Goal: Task Accomplishment & Management: Manage account settings

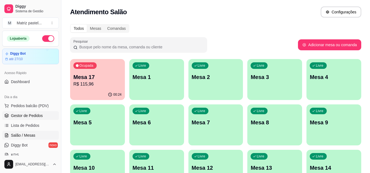
click at [34, 116] on span "Gestor de Pedidos" at bounding box center [27, 115] width 32 height 5
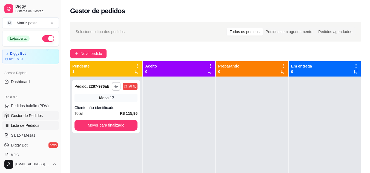
click at [36, 123] on span "Lista de Pedidos" at bounding box center [25, 125] width 28 height 5
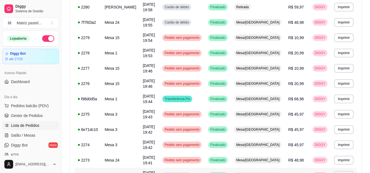
scroll to position [329, 0]
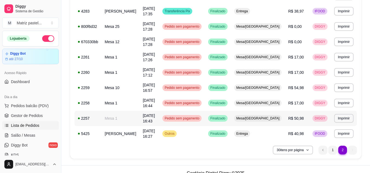
scroll to position [406, 0]
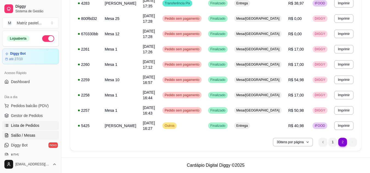
click at [25, 135] on span "Salão / Mesas" at bounding box center [23, 135] width 24 height 5
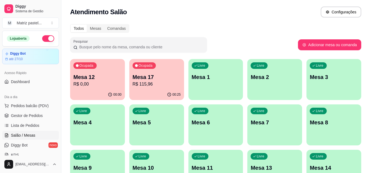
click at [160, 85] on p "R$ 115,96" at bounding box center [157, 84] width 48 height 7
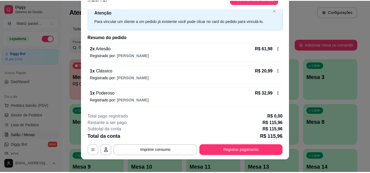
scroll to position [17, 0]
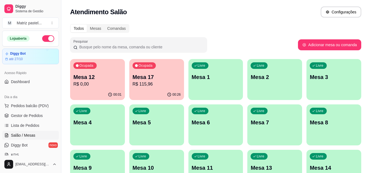
click at [147, 83] on p "R$ 115,96" at bounding box center [157, 84] width 48 height 7
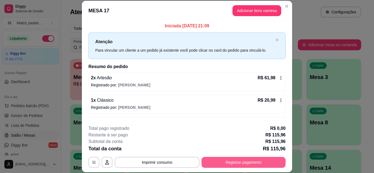
click at [219, 161] on button "Registrar pagamento" at bounding box center [244, 162] width 84 height 11
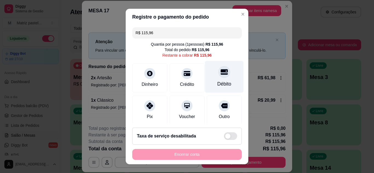
click at [221, 73] on icon at bounding box center [224, 71] width 7 height 7
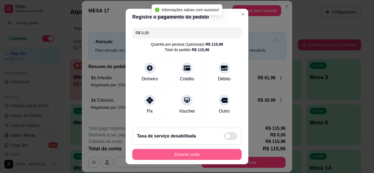
type input "R$ 0,00"
click at [188, 156] on button "Encerrar conta" at bounding box center [187, 154] width 110 height 11
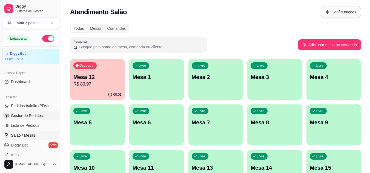
click at [28, 116] on span "Gestor de Pedidos" at bounding box center [27, 115] width 32 height 5
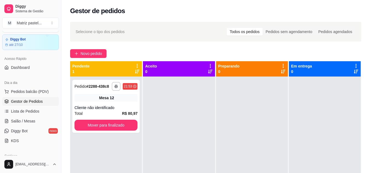
scroll to position [27, 0]
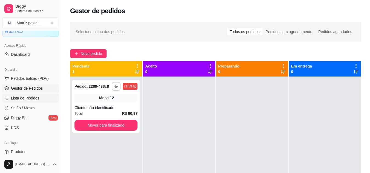
click at [31, 95] on link "Lista de Pedidos" at bounding box center [30, 98] width 57 height 9
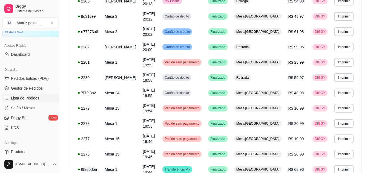
scroll to position [312, 0]
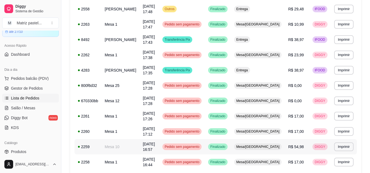
scroll to position [378, 0]
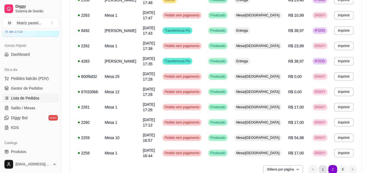
click at [325, 169] on li "1" at bounding box center [322, 169] width 8 height 8
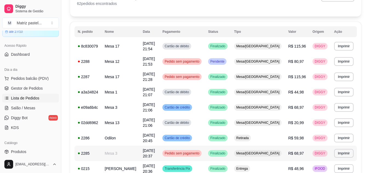
scroll to position [39, 0]
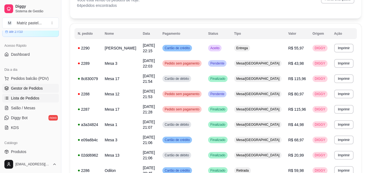
click at [35, 88] on span "Gestor de Pedidos" at bounding box center [27, 88] width 32 height 5
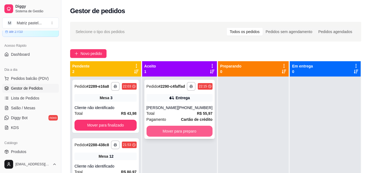
click at [180, 136] on button "Mover para preparo" at bounding box center [180, 131] width 66 height 11
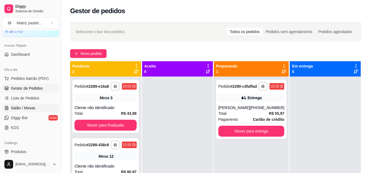
click at [27, 109] on span "Salão / Mesas" at bounding box center [23, 107] width 24 height 5
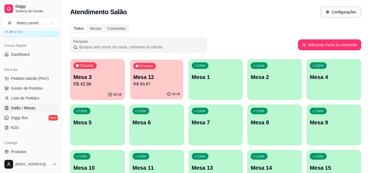
click at [157, 85] on p "R$ 80,97" at bounding box center [156, 84] width 47 height 6
click at [172, 79] on p "Mesa 12" at bounding box center [157, 77] width 48 height 8
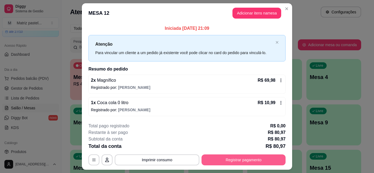
click at [234, 157] on button "Registrar pagamento" at bounding box center [244, 160] width 84 height 11
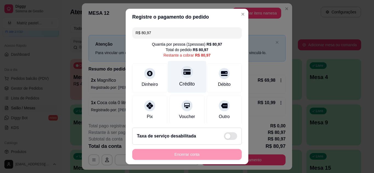
click at [191, 79] on div "Crédito" at bounding box center [187, 77] width 39 height 32
click at [181, 81] on div "Crédito" at bounding box center [187, 77] width 39 height 32
click at [182, 77] on div at bounding box center [187, 72] width 12 height 12
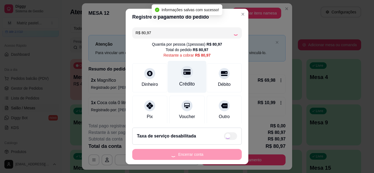
type input "R$ 0,00"
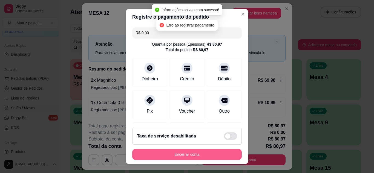
click at [197, 153] on button "Encerrar conta" at bounding box center [187, 154] width 110 height 11
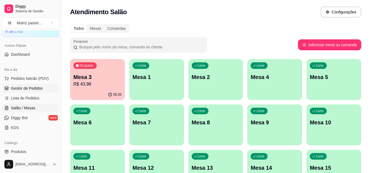
click at [39, 88] on span "Gestor de Pedidos" at bounding box center [27, 88] width 32 height 5
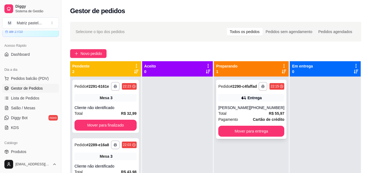
click at [247, 111] on div "[PERSON_NAME]" at bounding box center [233, 107] width 31 height 5
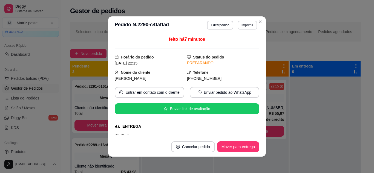
click at [246, 24] on button "Imprimir" at bounding box center [247, 25] width 19 height 9
click at [245, 42] on button "IMPRESSORA" at bounding box center [236, 44] width 40 height 9
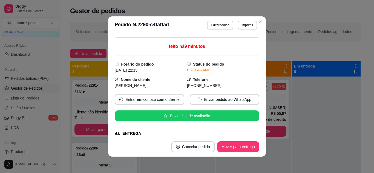
scroll to position [27, 0]
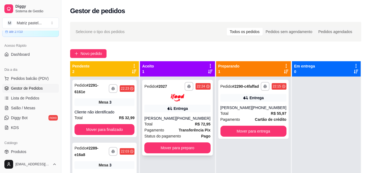
click at [188, 116] on div "[PHONE_NUMBER]" at bounding box center [193, 118] width 35 height 5
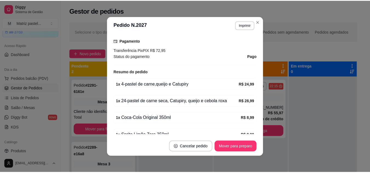
scroll to position [192, 0]
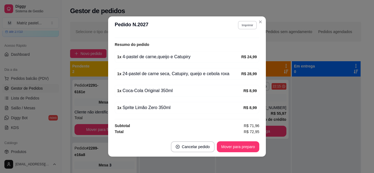
click at [246, 25] on button "Imprimir" at bounding box center [247, 25] width 19 height 8
click at [240, 42] on button "IMPRESSORA" at bounding box center [235, 44] width 38 height 8
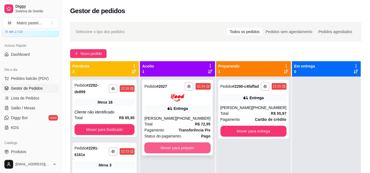
click at [188, 147] on button "Mover para preparo" at bounding box center [177, 148] width 66 height 11
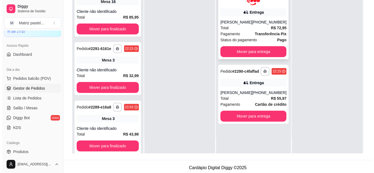
scroll to position [82, 0]
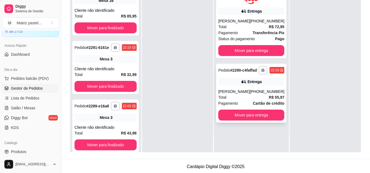
click at [245, 94] on div "[PERSON_NAME]" at bounding box center [233, 91] width 31 height 5
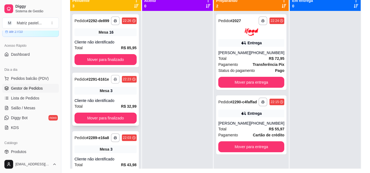
scroll to position [56, 0]
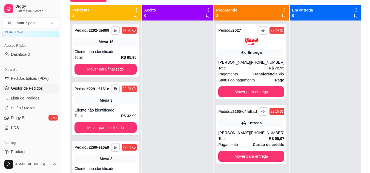
click at [40, 87] on span "Gestor de Pedidos" at bounding box center [27, 88] width 32 height 5
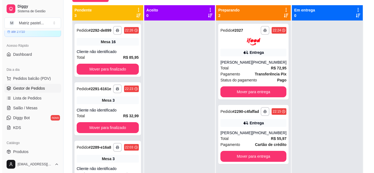
scroll to position [0, 0]
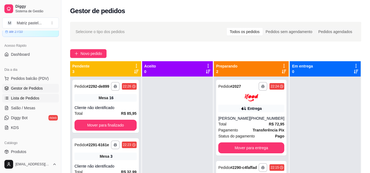
click at [36, 95] on link "Lista de Pedidos" at bounding box center [30, 98] width 57 height 9
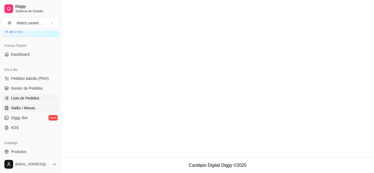
click at [34, 107] on span "Salão / Mesas" at bounding box center [23, 107] width 24 height 5
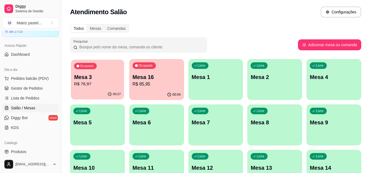
click at [103, 90] on button "Ocupada Mesa 3 R$ 76,97 00:27" at bounding box center [97, 80] width 53 height 40
click at [169, 80] on p "Mesa 16" at bounding box center [157, 77] width 48 height 8
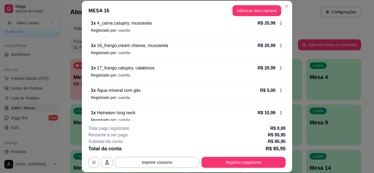
scroll to position [82, 0]
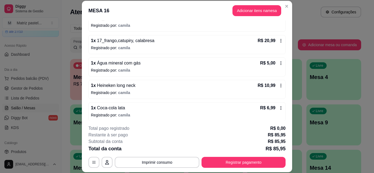
click at [279, 61] on icon at bounding box center [281, 63] width 4 height 4
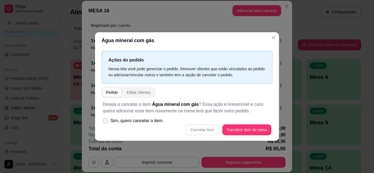
click at [107, 120] on icon at bounding box center [105, 120] width 4 height 3
click at [106, 122] on input "Sim, quero cancelar o item." at bounding box center [104, 124] width 4 height 4
checkbox input "true"
click at [213, 130] on button "Cancelar item" at bounding box center [202, 130] width 33 height 11
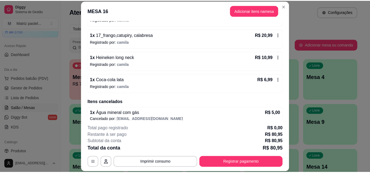
scroll to position [94, 0]
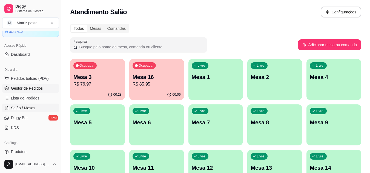
click at [29, 90] on span "Gestor de Pedidos" at bounding box center [27, 88] width 32 height 5
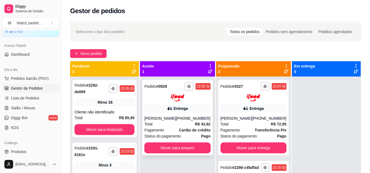
click at [183, 124] on div "Total R$ 43,92" at bounding box center [177, 124] width 66 height 6
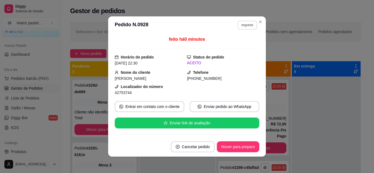
click at [242, 24] on button "Imprimir" at bounding box center [247, 25] width 19 height 9
click at [238, 45] on button "IMPRESSORA" at bounding box center [236, 44] width 40 height 9
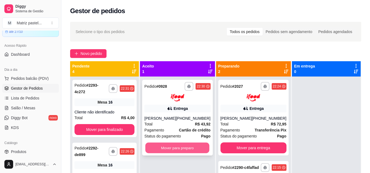
click at [180, 149] on button "Mover para preparo" at bounding box center [177, 148] width 64 height 11
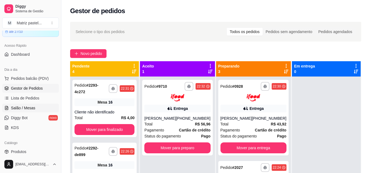
click at [28, 107] on span "Salão / Mesas" at bounding box center [23, 107] width 24 height 5
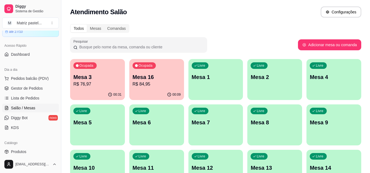
click at [103, 87] on p "R$ 76,97" at bounding box center [97, 84] width 48 height 7
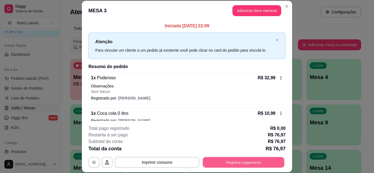
click at [227, 162] on button "Registrar pagamento" at bounding box center [244, 162] width 82 height 11
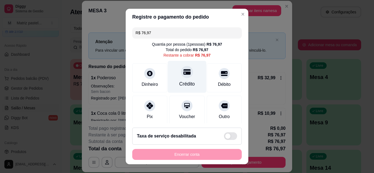
click at [188, 78] on div "Crédito" at bounding box center [187, 77] width 39 height 32
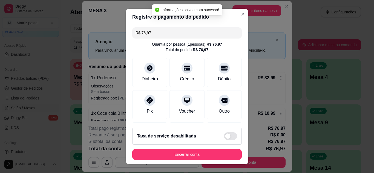
type input "R$ 0,00"
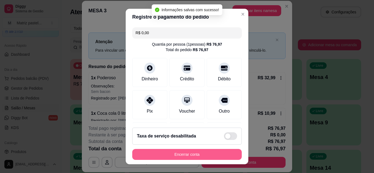
click at [205, 154] on button "Encerrar conta" at bounding box center [187, 154] width 110 height 11
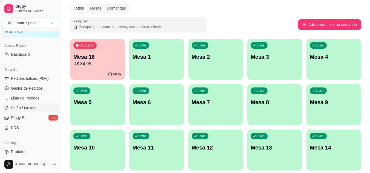
scroll to position [22, 0]
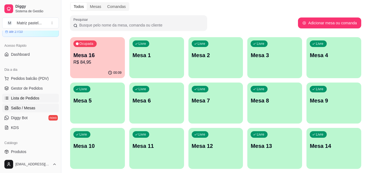
click at [33, 96] on span "Lista de Pedidos" at bounding box center [25, 98] width 28 height 5
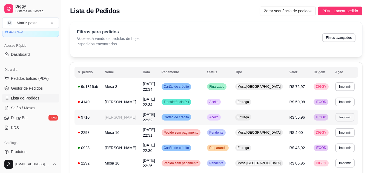
click at [350, 117] on button "Imprimir" at bounding box center [344, 117] width 19 height 8
click at [337, 127] on h4 "Escolha a impressora" at bounding box center [334, 127] width 40 height 5
click at [323, 126] on h4 "Escolha a impressora" at bounding box center [334, 127] width 40 height 5
click at [348, 127] on h4 "Escolha a impressora" at bounding box center [334, 127] width 40 height 5
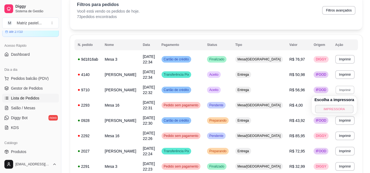
click at [336, 110] on button "IMPRESSORA" at bounding box center [334, 109] width 38 height 8
click at [31, 106] on span "Salão / Mesas" at bounding box center [23, 107] width 24 height 5
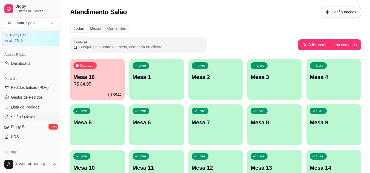
scroll to position [55, 0]
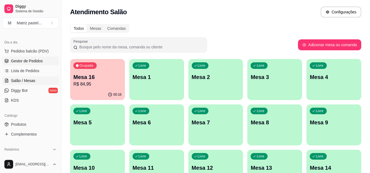
click at [35, 60] on span "Gestor de Pedidos" at bounding box center [27, 60] width 32 height 5
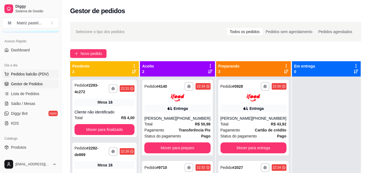
scroll to position [82, 0]
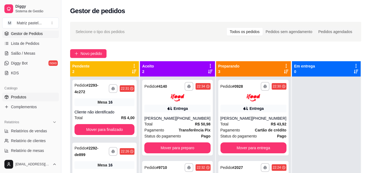
click at [29, 97] on link "Produtos" at bounding box center [30, 97] width 57 height 9
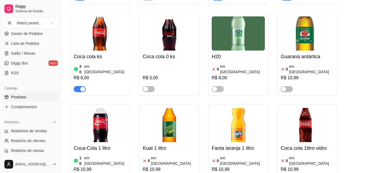
scroll to position [2958, 0]
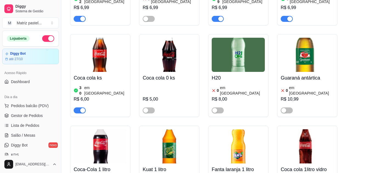
scroll to position [2848, 0]
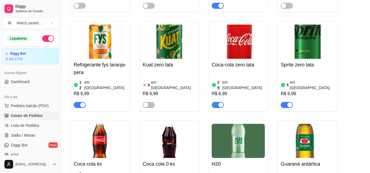
click at [40, 116] on span "Gestor de Pedidos" at bounding box center [27, 115] width 32 height 5
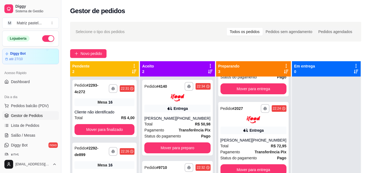
scroll to position [64, 0]
click at [254, 167] on button "Mover para entrega" at bounding box center [253, 170] width 64 height 11
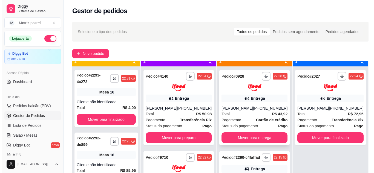
scroll to position [15, 0]
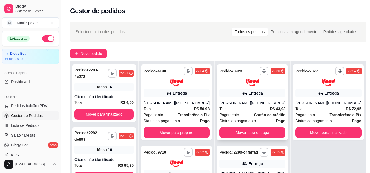
click at [261, 111] on div "Total R$ 43,92" at bounding box center [252, 109] width 66 height 6
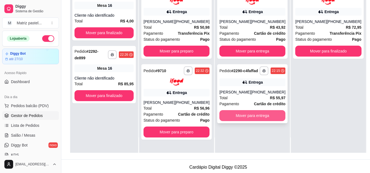
scroll to position [84, 0]
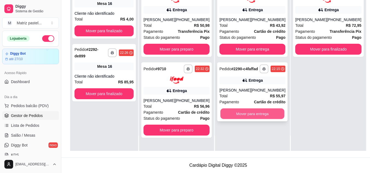
click at [257, 117] on button "Mover para entrega" at bounding box center [252, 113] width 64 height 11
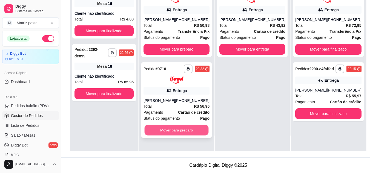
click at [178, 128] on button "Mover para preparo" at bounding box center [177, 130] width 64 height 11
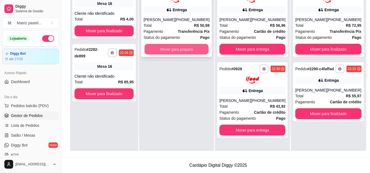
click at [176, 51] on button "Mover para preparo" at bounding box center [177, 49] width 64 height 11
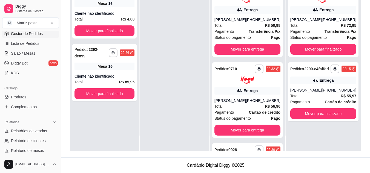
scroll to position [110, 0]
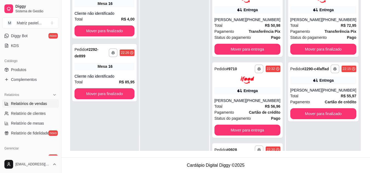
click at [38, 102] on span "Relatórios de vendas" at bounding box center [29, 103] width 36 height 5
select select "ALL"
select select "0"
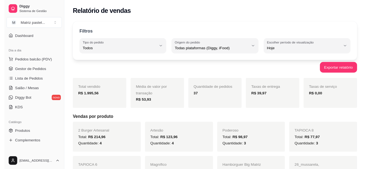
scroll to position [27, 0]
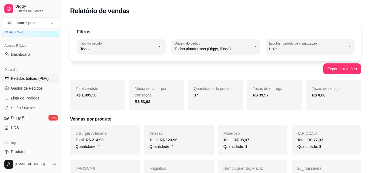
click at [30, 79] on span "Pedidos balcão (PDV)" at bounding box center [30, 78] width 38 height 5
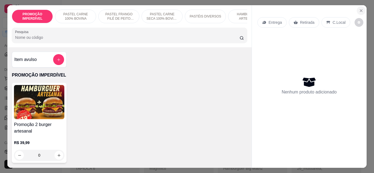
click at [357, 9] on button "Close" at bounding box center [361, 10] width 9 height 9
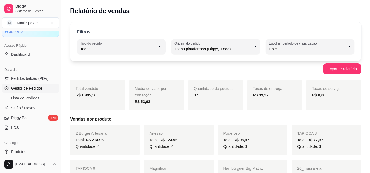
click at [34, 85] on link "Gestor de Pedidos" at bounding box center [30, 88] width 57 height 9
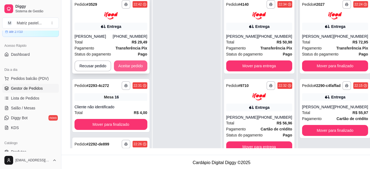
click at [134, 63] on button "Aceitar pedido" at bounding box center [130, 66] width 33 height 11
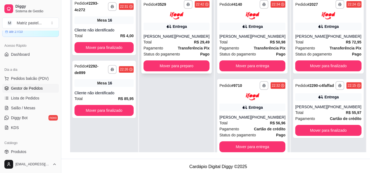
click at [185, 41] on div "Total R$ 29,49" at bounding box center [177, 42] width 66 height 6
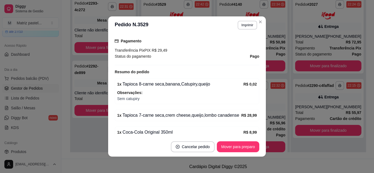
scroll to position [164, 0]
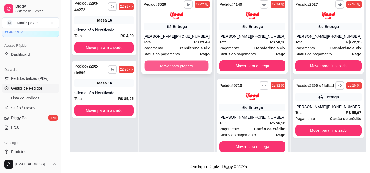
click at [199, 62] on button "Mover para preparo" at bounding box center [177, 66] width 64 height 11
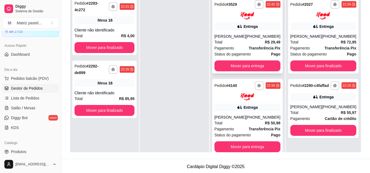
click at [248, 33] on div "**********" at bounding box center [247, 36] width 70 height 76
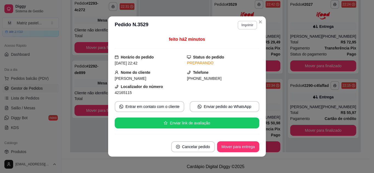
click at [252, 25] on button "Imprimir" at bounding box center [247, 25] width 19 height 9
click at [244, 45] on button "IMPRESSORA" at bounding box center [235, 44] width 38 height 8
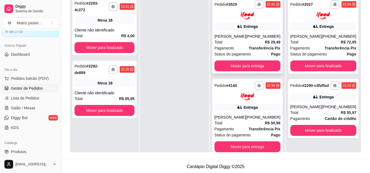
click at [249, 50] on strong "Transferência Pix" at bounding box center [265, 48] width 32 height 4
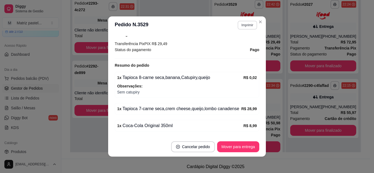
click at [247, 28] on button "Imprimir" at bounding box center [247, 25] width 19 height 9
click at [245, 46] on button "IMPRESSORA" at bounding box center [236, 44] width 40 height 9
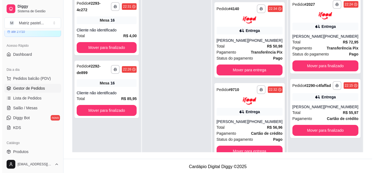
scroll to position [137, 0]
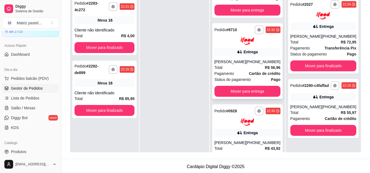
click at [257, 65] on div "[PHONE_NUMBER]" at bounding box center [263, 61] width 35 height 5
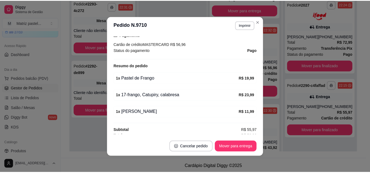
scroll to position [168, 0]
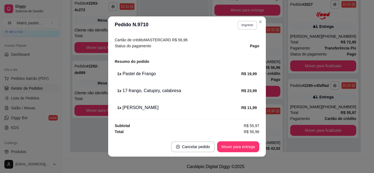
click at [243, 24] on button "Imprimir" at bounding box center [247, 25] width 19 height 9
click at [235, 43] on button "IMPRESSORA" at bounding box center [236, 44] width 40 height 9
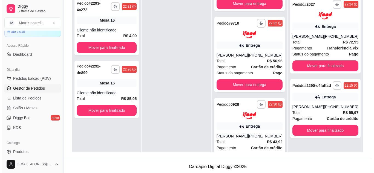
scroll to position [162, 0]
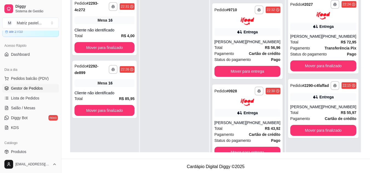
click at [255, 116] on div "Entrega" at bounding box center [250, 112] width 14 height 5
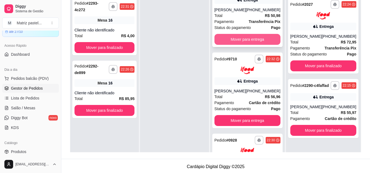
scroll to position [80, 0]
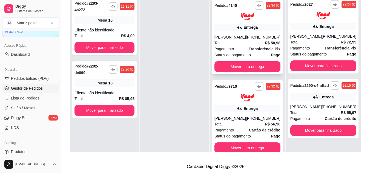
click at [250, 46] on div "Total R$ 50,98" at bounding box center [247, 43] width 66 height 6
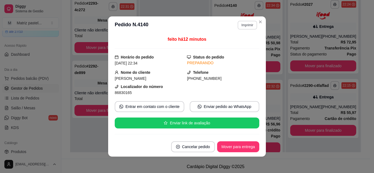
click at [239, 24] on button "Imprimir" at bounding box center [247, 25] width 19 height 9
click at [237, 46] on button "IMPRESSORA" at bounding box center [236, 44] width 40 height 9
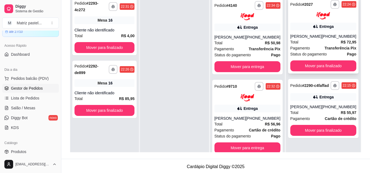
click at [335, 37] on div "[PHONE_NUMBER]" at bounding box center [339, 36] width 35 height 5
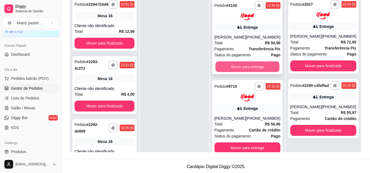
click at [241, 72] on button "Mover para entrega" at bounding box center [247, 67] width 64 height 11
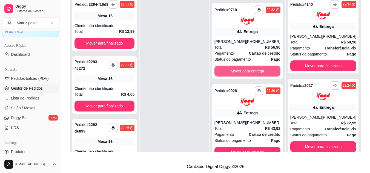
click at [243, 73] on button "Mover para entrega" at bounding box center [247, 71] width 66 height 11
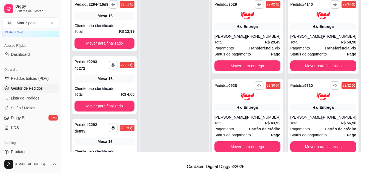
scroll to position [0, 0]
click at [243, 73] on div "**********" at bounding box center [247, 36] width 70 height 76
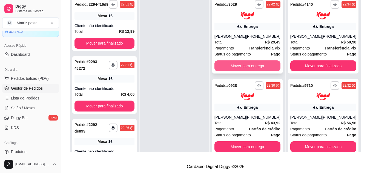
click at [255, 66] on button "Mover para entrega" at bounding box center [247, 66] width 66 height 11
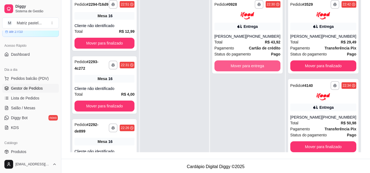
click at [255, 66] on button "Mover para entrega" at bounding box center [247, 66] width 66 height 11
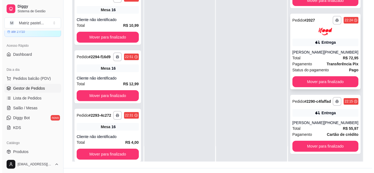
scroll to position [84, 0]
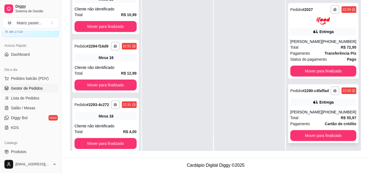
click at [328, 110] on div "[PHONE_NUMBER]" at bounding box center [339, 112] width 35 height 5
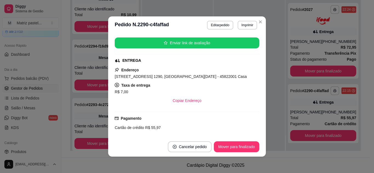
scroll to position [93, 0]
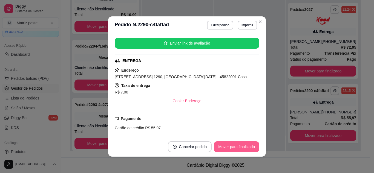
click at [226, 145] on button "Mover para finalizado" at bounding box center [236, 147] width 45 height 11
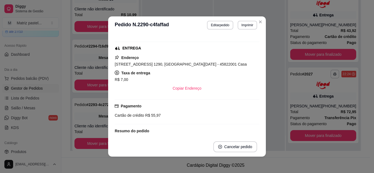
scroll to position [53, 0]
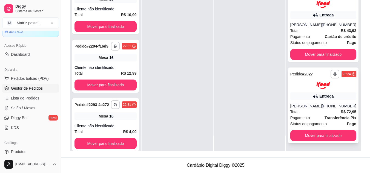
click at [324, 102] on div "**********" at bounding box center [323, 106] width 70 height 76
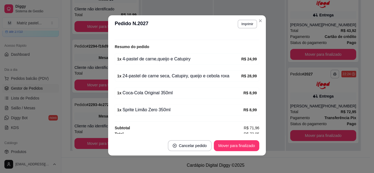
scroll to position [192, 0]
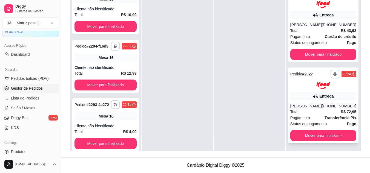
click at [329, 109] on div "Total R$ 72,95" at bounding box center [323, 112] width 66 height 6
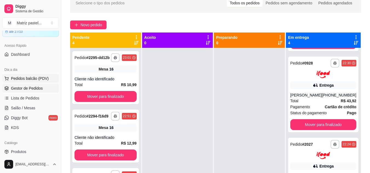
scroll to position [76, 0]
click at [30, 108] on span "Salão / Mesas" at bounding box center [23, 107] width 24 height 5
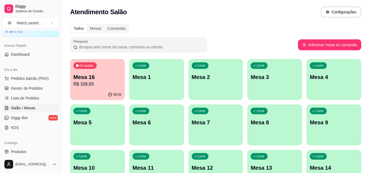
click at [101, 87] on p "R$ 108,93" at bounding box center [97, 84] width 48 height 7
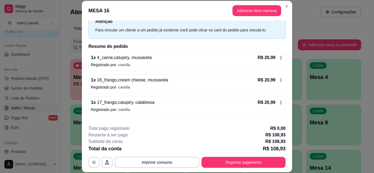
scroll to position [27, 0]
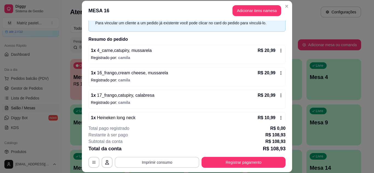
click at [157, 164] on button "Imprimir consumo" at bounding box center [157, 162] width 85 height 11
click at [154, 151] on button "IMPRESSORA" at bounding box center [156, 150] width 38 height 8
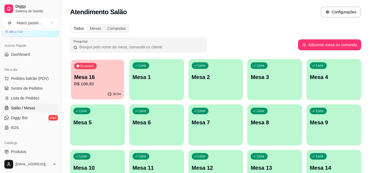
click at [108, 81] on p "Mesa 16" at bounding box center [97, 77] width 47 height 7
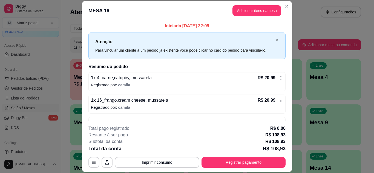
scroll to position [110, 0]
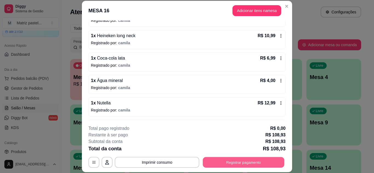
click at [215, 161] on button "Registrar pagamento" at bounding box center [244, 162] width 82 height 11
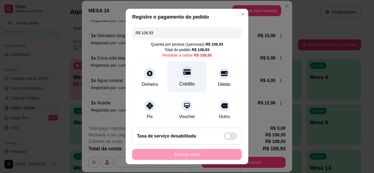
click at [186, 79] on div "Crédito" at bounding box center [187, 77] width 39 height 32
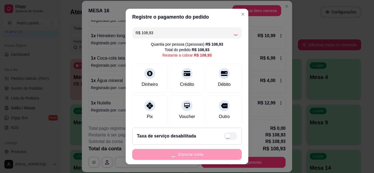
type input "R$ 0,00"
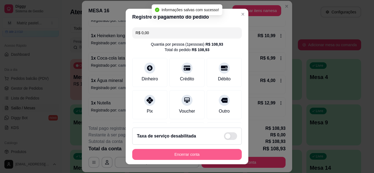
click at [195, 152] on button "Encerrar conta" at bounding box center [187, 154] width 110 height 11
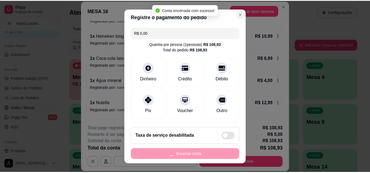
scroll to position [0, 0]
